Goal: Task Accomplishment & Management: Use online tool/utility

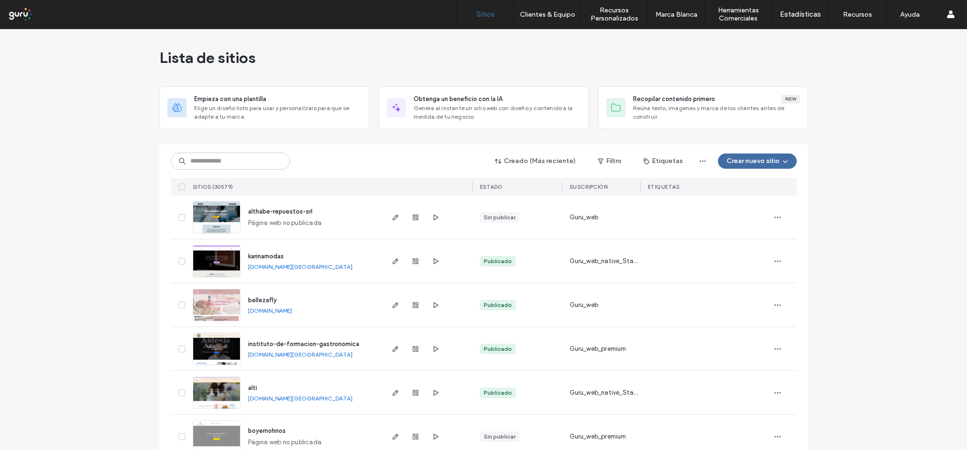
click at [246, 166] on input at bounding box center [230, 161] width 119 height 17
paste input "********"
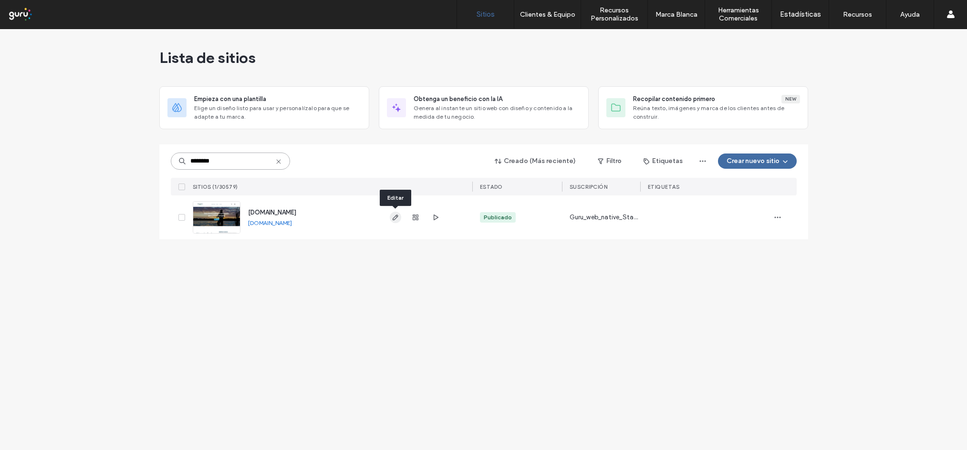
type input "********"
click at [398, 218] on icon "button" at bounding box center [396, 218] width 8 height 8
